Goal: Task Accomplishment & Management: Complete application form

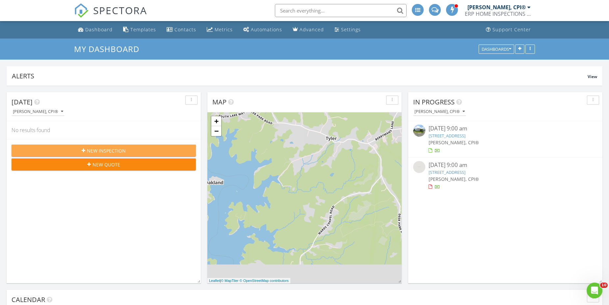
click at [151, 148] on div "New Inspection" at bounding box center [104, 150] width 174 height 7
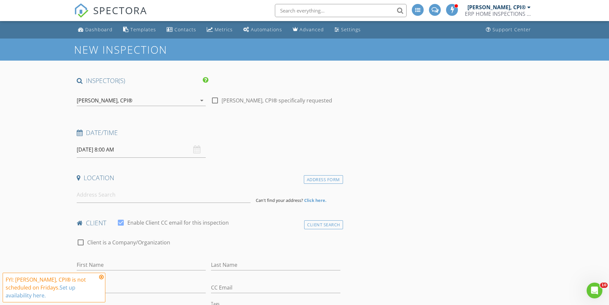
click at [143, 147] on input "08/29/2025 8:00 AM" at bounding box center [141, 149] width 129 height 16
select select "8"
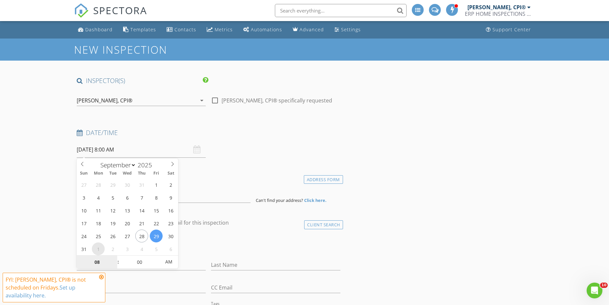
type input "09/01/2025 8:00 AM"
type input "09"
type input "09/01/2025 9:00 AM"
click at [113, 257] on span at bounding box center [115, 258] width 5 height 7
type input "10"
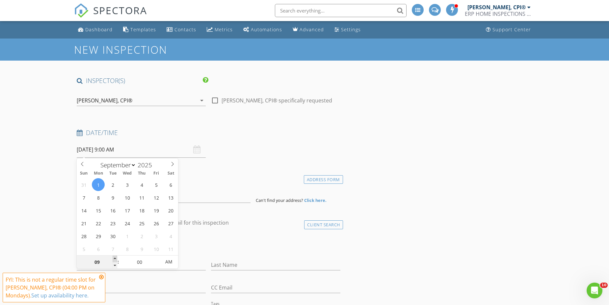
type input "[DATE] 10:00 AM"
click at [113, 257] on span at bounding box center [115, 258] width 5 height 7
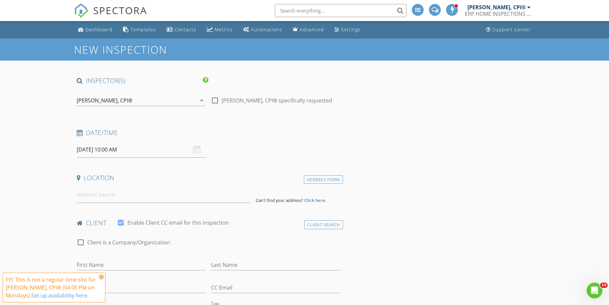
click at [126, 198] on input at bounding box center [164, 195] width 174 height 16
paste input "111 Brown St, Elkton, MD 21921"
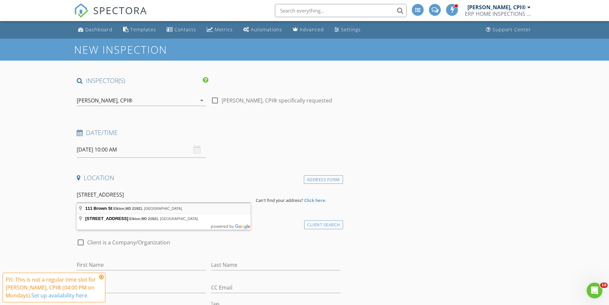
type input "111 Brown St, Elkton, MD 21921, USA"
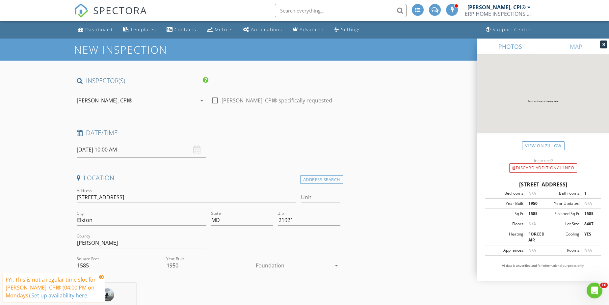
click at [102, 276] on icon at bounding box center [101, 276] width 5 height 5
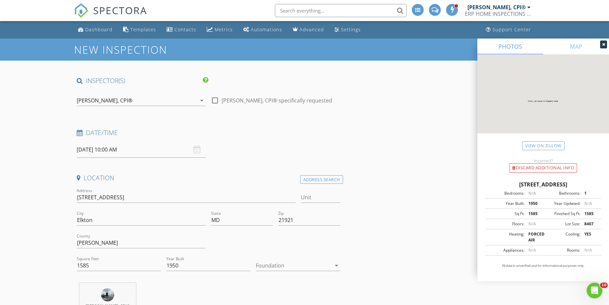
click at [606, 45] on div at bounding box center [603, 44] width 7 height 8
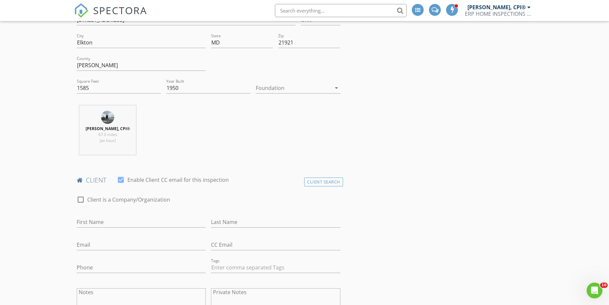
scroll to position [193, 0]
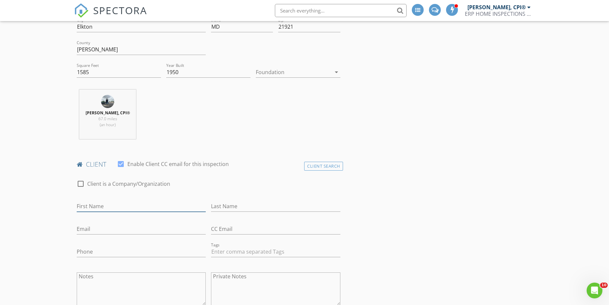
click at [118, 207] on input "First Name" at bounding box center [141, 206] width 129 height 11
paste input "[PERSON_NAME]"
type input "[PERSON_NAME]"
click at [272, 208] on input "Last Name" at bounding box center [275, 206] width 129 height 11
paste input "[PERSON_NAME]"
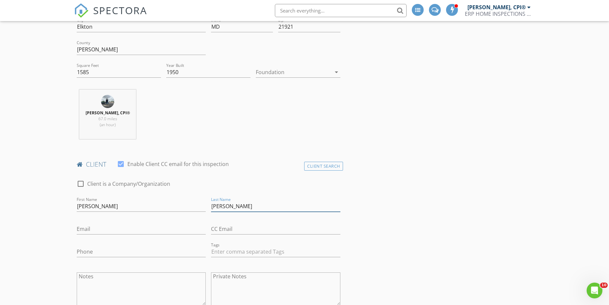
click at [223, 205] on input "[PERSON_NAME]" at bounding box center [275, 206] width 129 height 11
type input "Madera"
click at [180, 209] on input "[PERSON_NAME]" at bounding box center [141, 206] width 129 height 11
type input "[PERSON_NAME]"
click at [144, 230] on input "Email" at bounding box center [141, 228] width 129 height 11
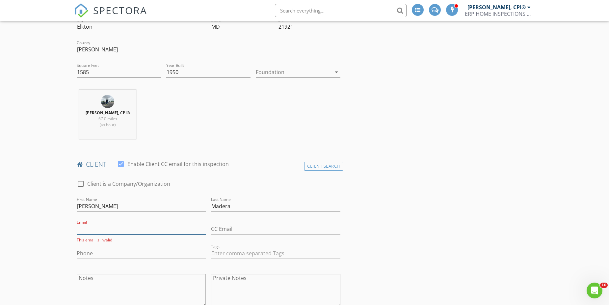
click at [119, 226] on input "Email" at bounding box center [141, 228] width 129 height 11
paste input "[EMAIL_ADDRESS][DOMAIN_NAME]"
type input "[EMAIL_ADDRESS][DOMAIN_NAME]"
click at [124, 249] on input "Phone" at bounding box center [141, 251] width 129 height 11
click at [132, 252] on input "Phone" at bounding box center [141, 251] width 129 height 11
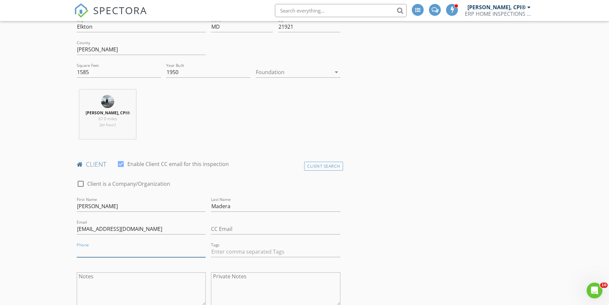
paste input "[PHONE_NUMBER]"
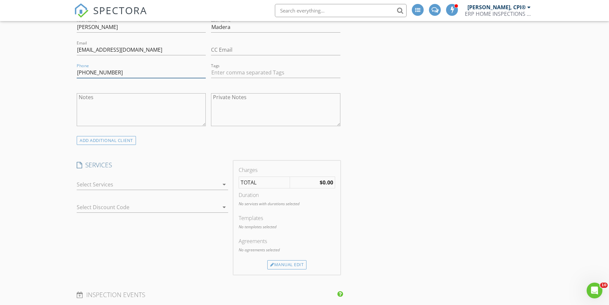
scroll to position [373, 0]
type input "[PHONE_NUMBER]"
click at [200, 184] on div at bounding box center [148, 183] width 142 height 11
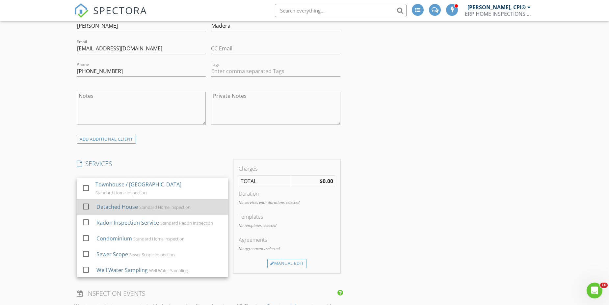
click at [133, 204] on div "Detached House" at bounding box center [116, 207] width 41 height 8
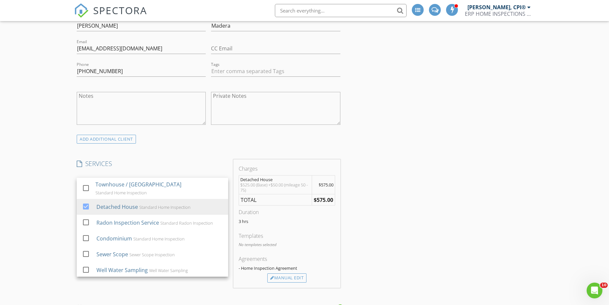
click at [551, 169] on div "New Inspection INSPECTOR(S) check_box DUANE CEPHUS, CPI® PRIMARY DUANE CEPHUS, …" at bounding box center [304, 300] width 609 height 1271
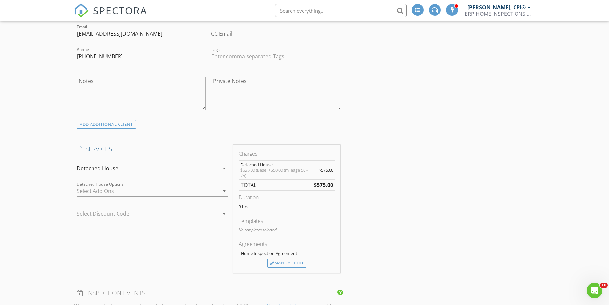
scroll to position [391, 0]
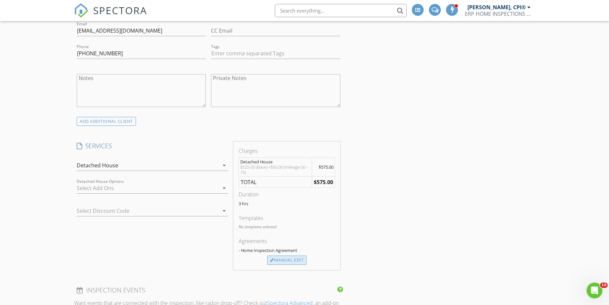
click at [278, 259] on div "Manual Edit" at bounding box center [286, 259] width 39 height 9
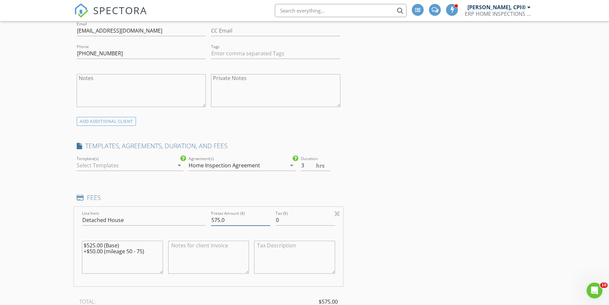
click at [242, 219] on input "575.0" at bounding box center [240, 220] width 59 height 11
type input "550"
click at [95, 250] on textarea "$525.00 (Base) +$50.00 (mileage 50 - 75)" at bounding box center [122, 257] width 81 height 33
type textarea "$525.00 (Base) +$25.00 (mileage 50 - 75)"
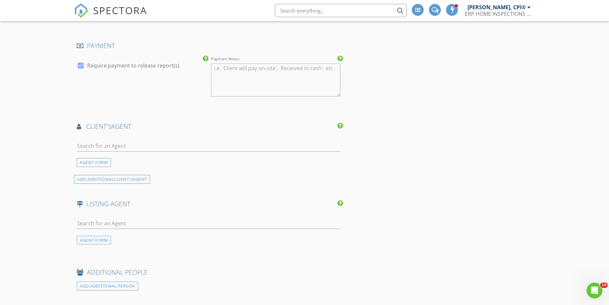
scroll to position [773, 0]
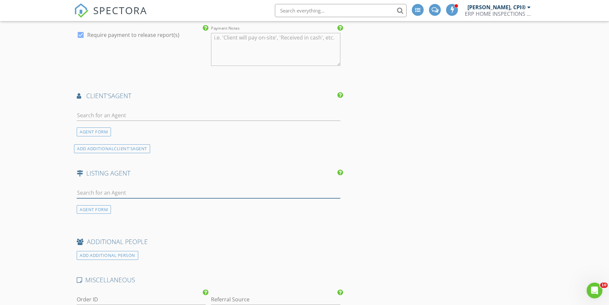
click at [216, 193] on input "text" at bounding box center [209, 192] width 264 height 11
type input "ant"
click at [166, 210] on li "[PERSON_NAME]" at bounding box center [208, 207] width 263 height 18
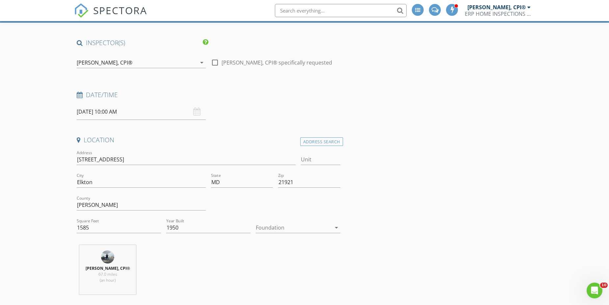
scroll to position [0, 0]
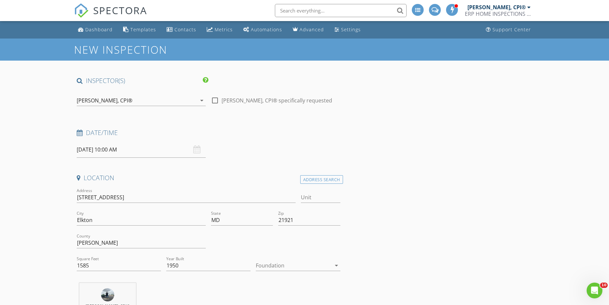
click at [216, 101] on div at bounding box center [214, 100] width 11 height 11
checkbox input "true"
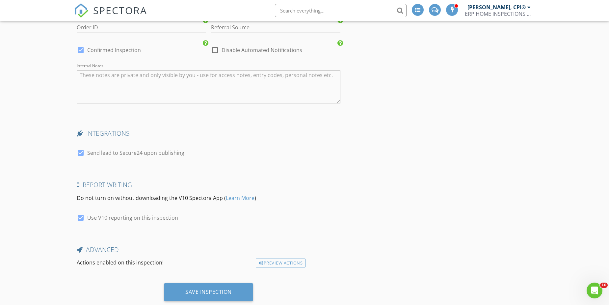
scroll to position [1196, 0]
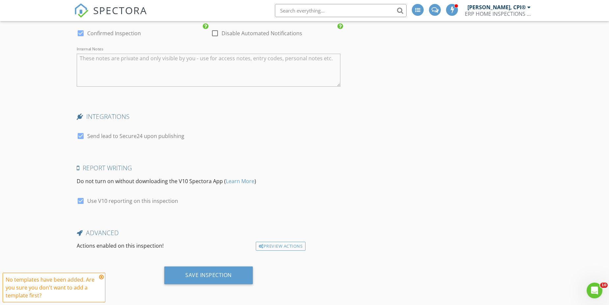
click at [101, 277] on icon at bounding box center [101, 276] width 5 height 5
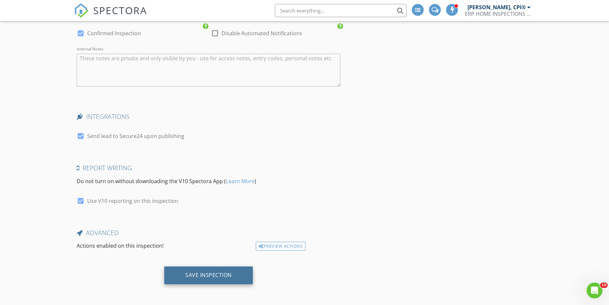
click at [201, 274] on div "Save Inspection" at bounding box center [208, 274] width 46 height 7
